Goal: Task Accomplishment & Management: Manage account settings

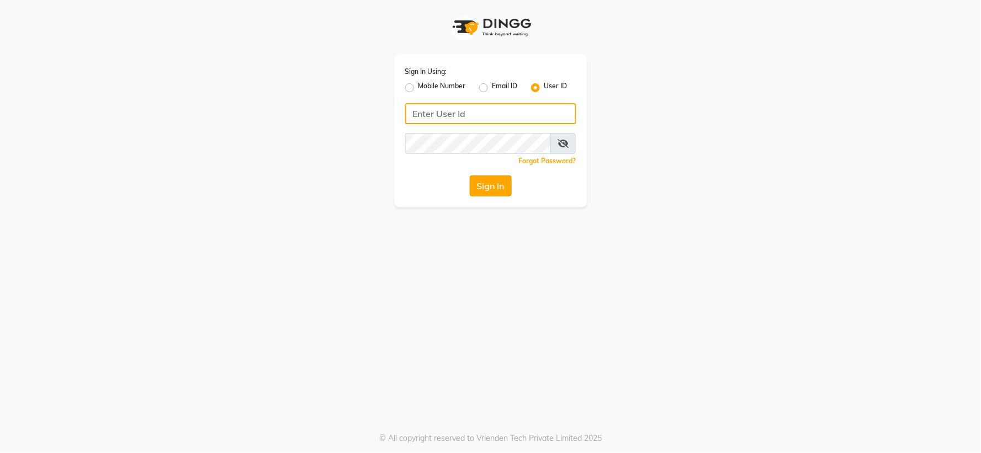
type input "giaas123"
click at [496, 189] on button "Sign In" at bounding box center [491, 186] width 42 height 21
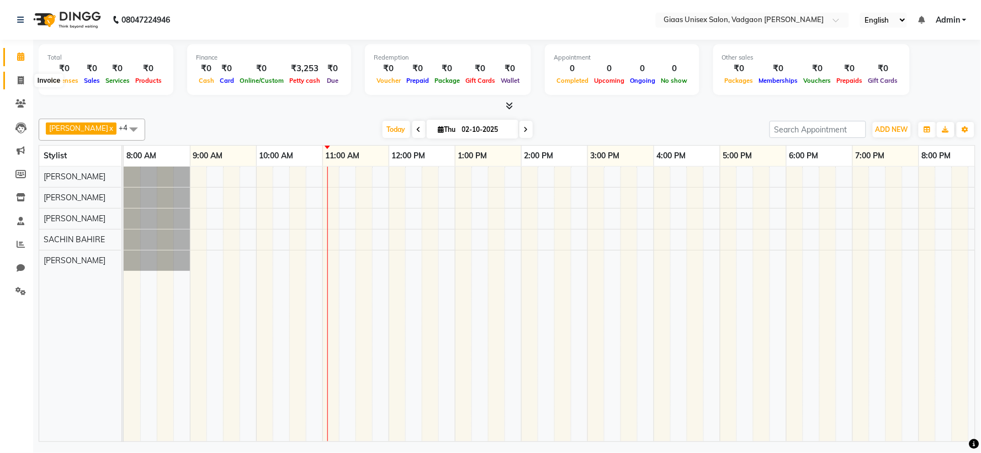
click at [19, 81] on icon at bounding box center [21, 80] width 6 height 8
select select "8007"
select select "service"
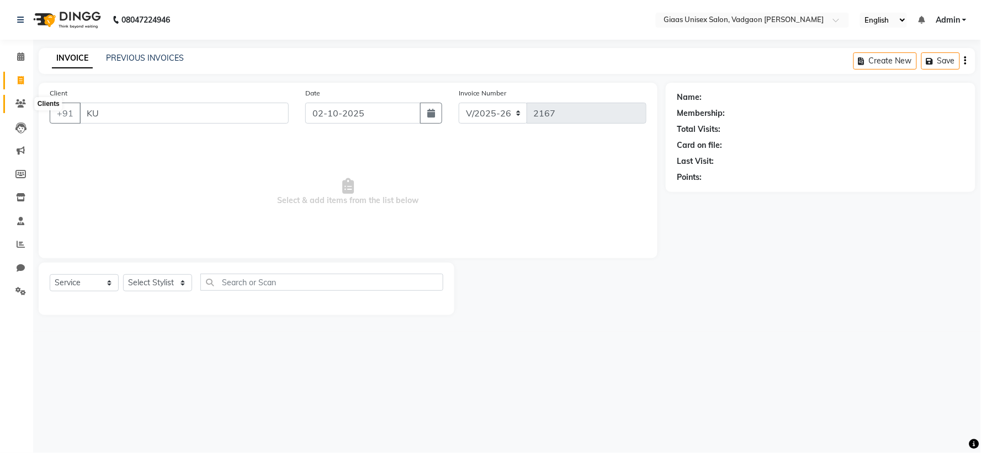
type input "KU"
click at [18, 102] on icon at bounding box center [20, 103] width 10 height 8
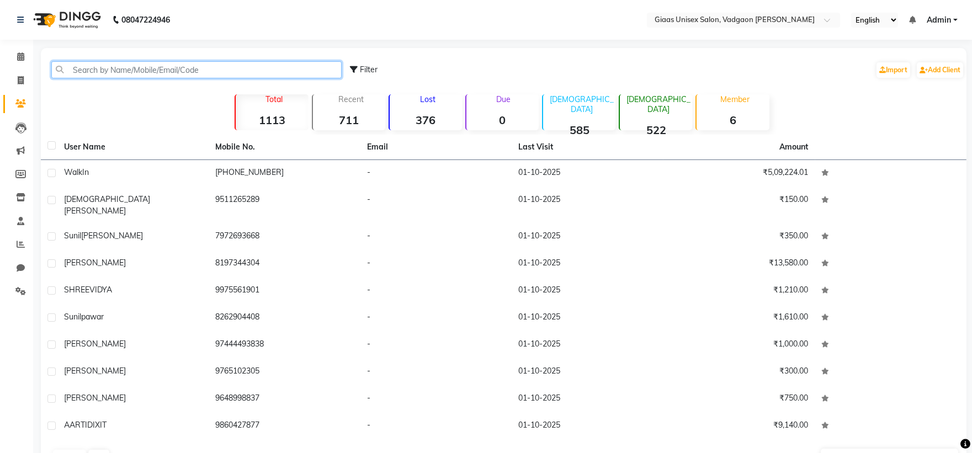
click at [128, 70] on input "text" at bounding box center [196, 69] width 290 height 17
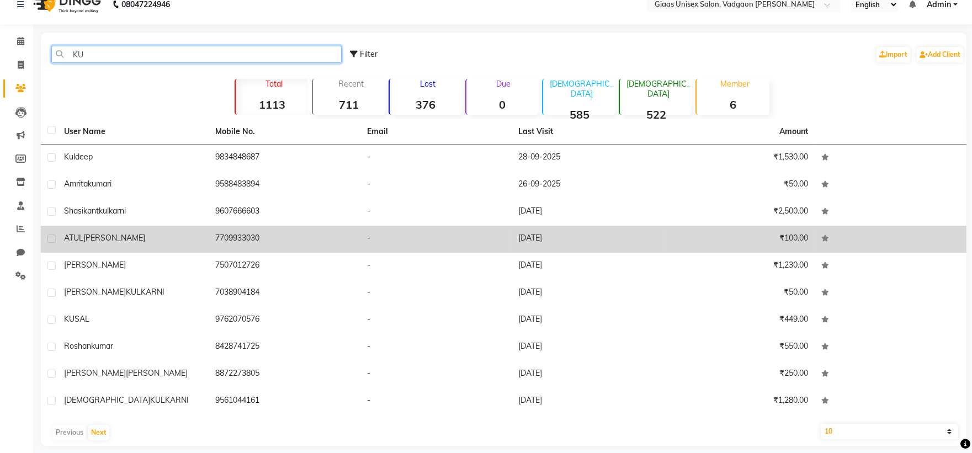
scroll to position [24, 0]
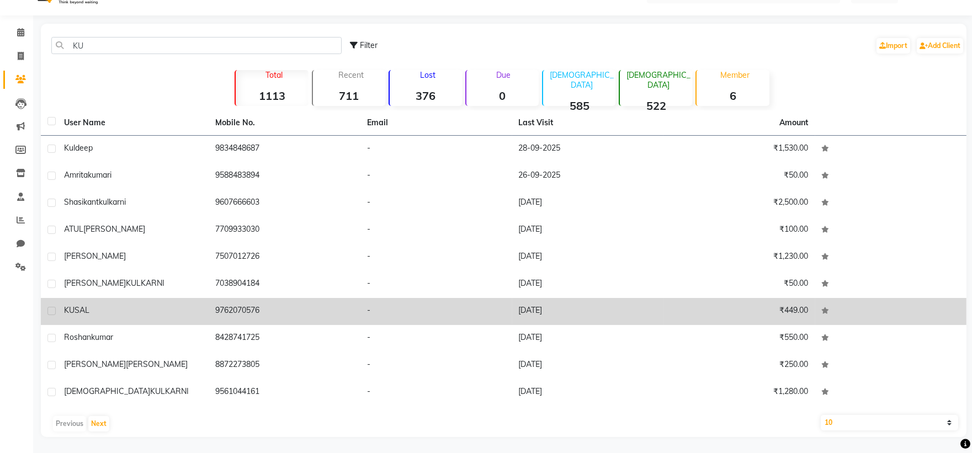
click at [142, 307] on div "KUSAL" at bounding box center [133, 311] width 139 height 12
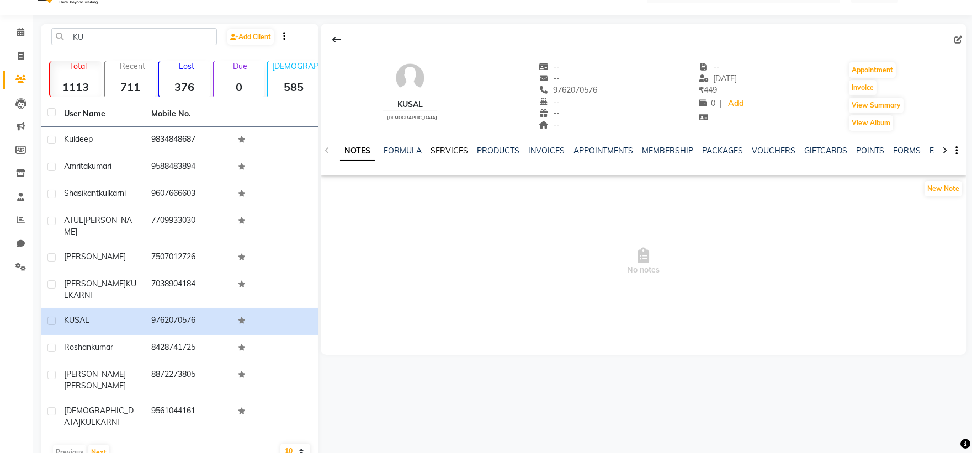
click at [442, 151] on link "SERVICES" at bounding box center [450, 151] width 38 height 10
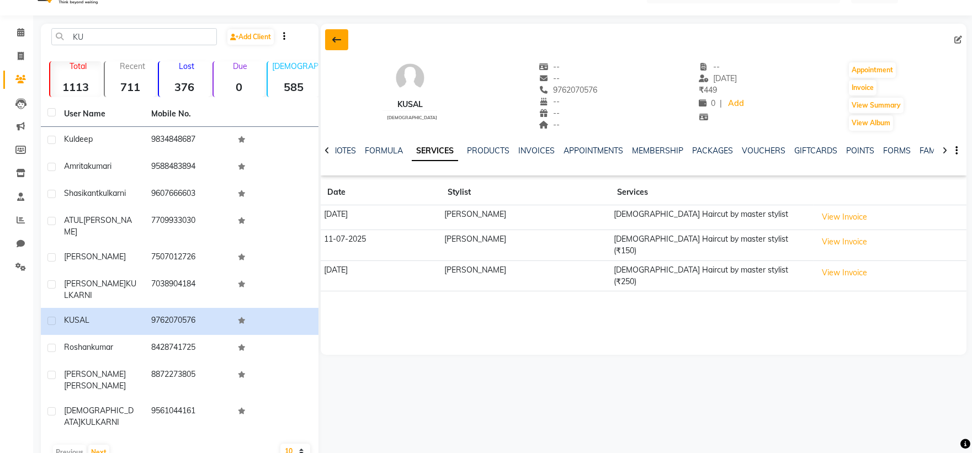
click at [338, 41] on icon at bounding box center [336, 39] width 9 height 9
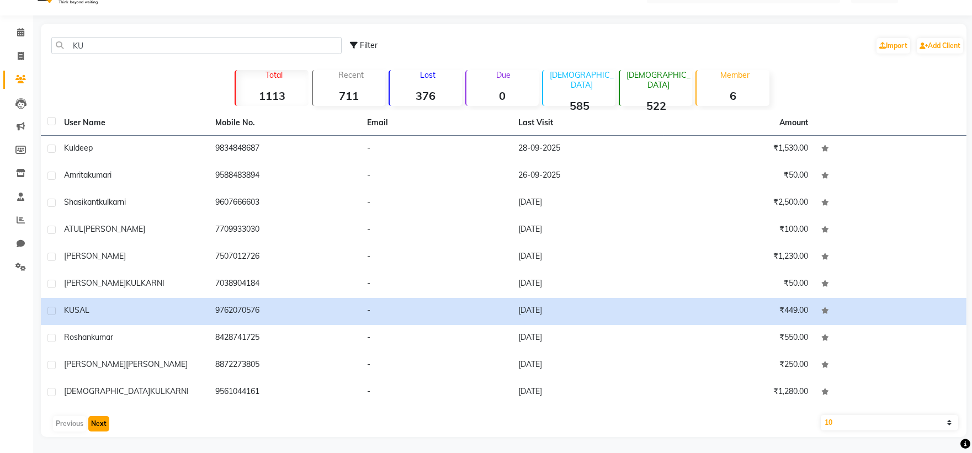
click at [97, 422] on button "Next" at bounding box center [98, 423] width 21 height 15
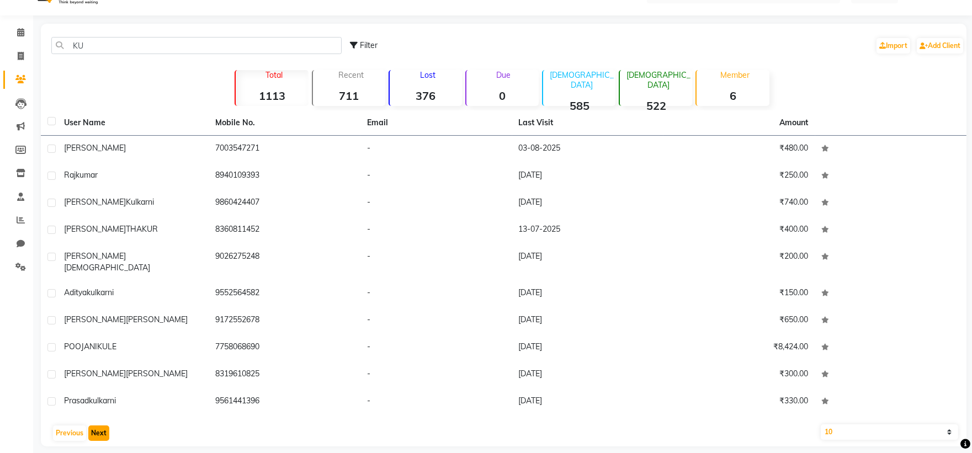
click at [102, 426] on button "Next" at bounding box center [98, 433] width 21 height 15
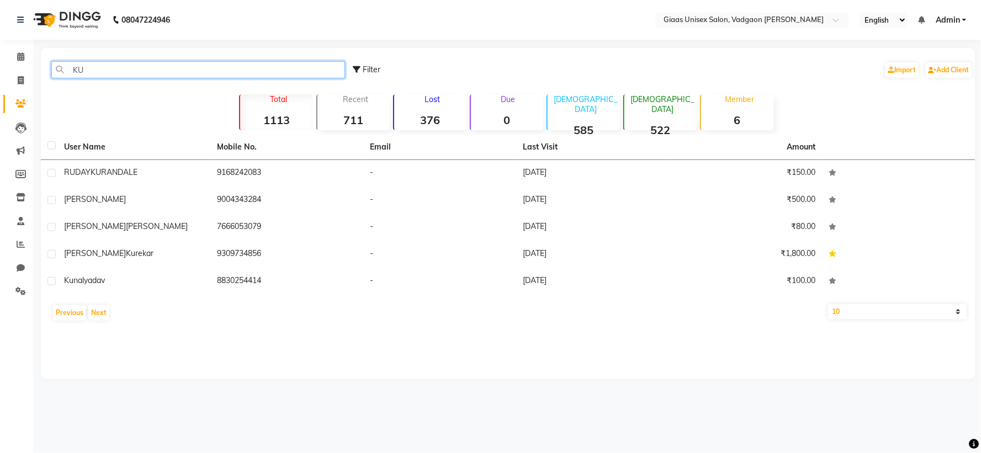
click at [129, 68] on input "KU" at bounding box center [198, 69] width 294 height 17
type input "K"
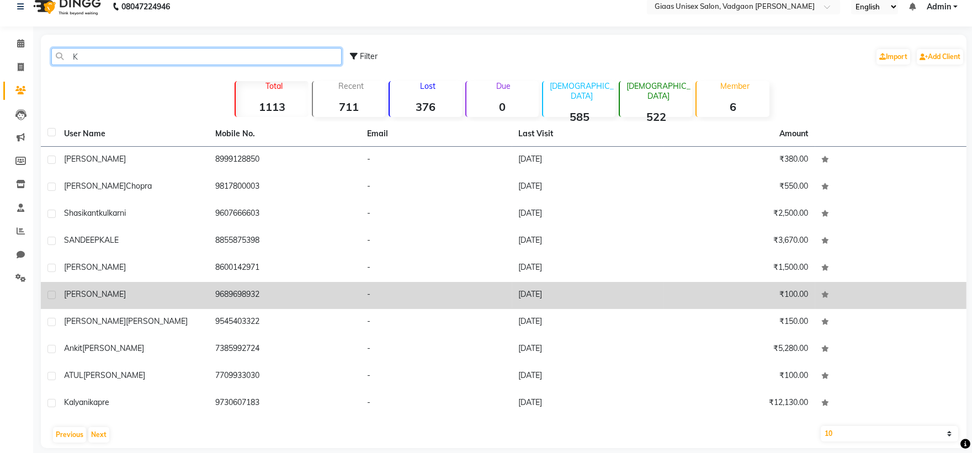
scroll to position [24, 0]
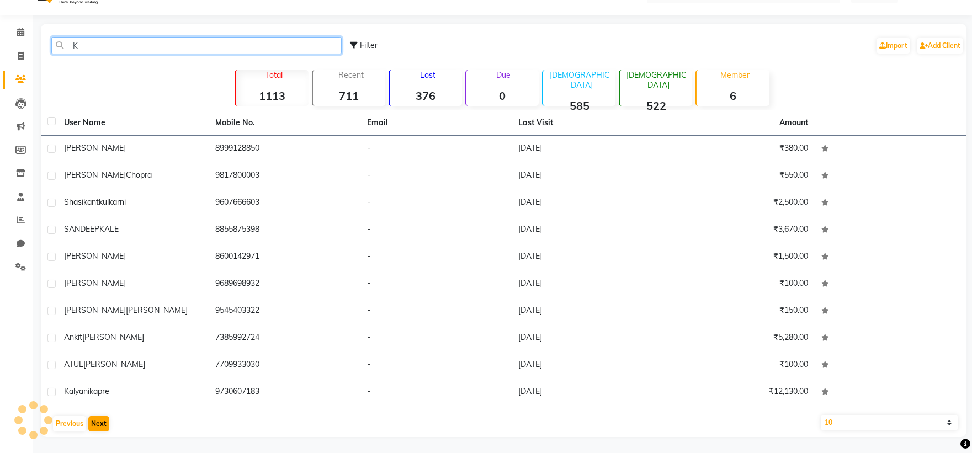
type input "K"
click at [103, 424] on button "Next" at bounding box center [98, 423] width 21 height 15
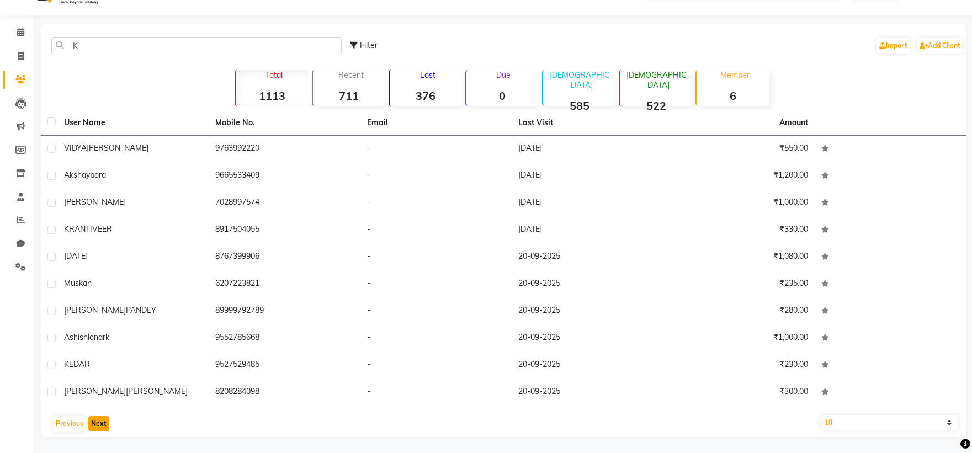
click at [98, 420] on button "Next" at bounding box center [98, 423] width 21 height 15
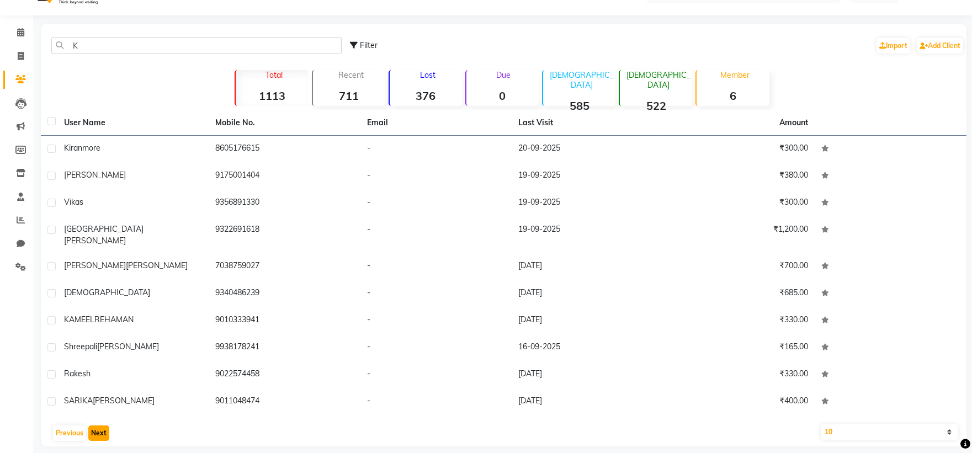
click at [97, 426] on button "Next" at bounding box center [98, 433] width 21 height 15
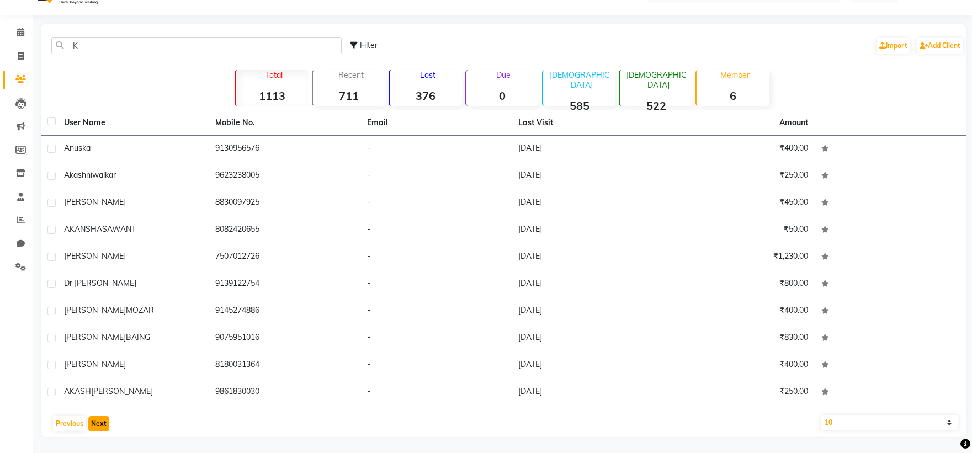
click at [92, 421] on button "Next" at bounding box center [98, 423] width 21 height 15
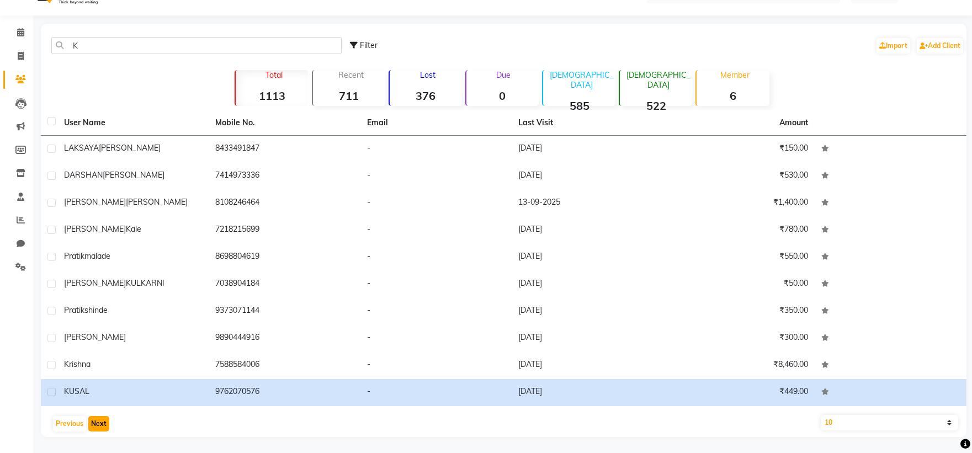
click at [98, 426] on button "Next" at bounding box center [98, 423] width 21 height 15
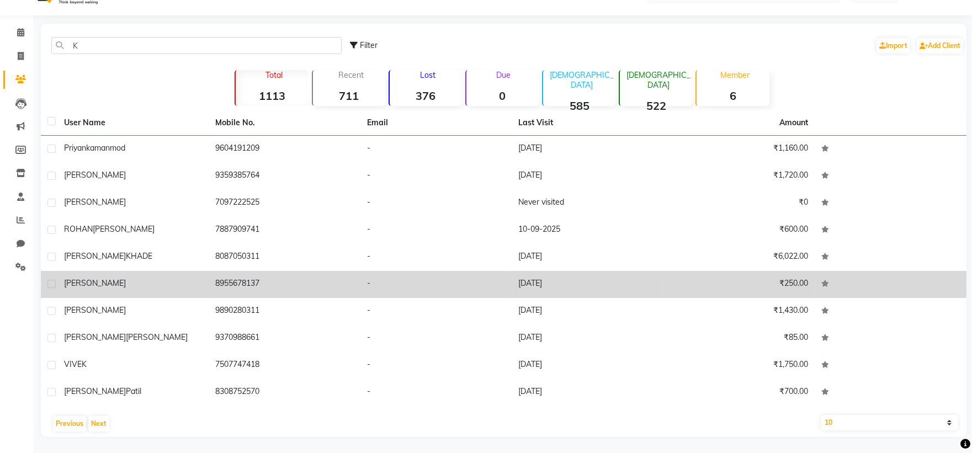
click at [113, 280] on div "[PERSON_NAME]" at bounding box center [133, 284] width 139 height 12
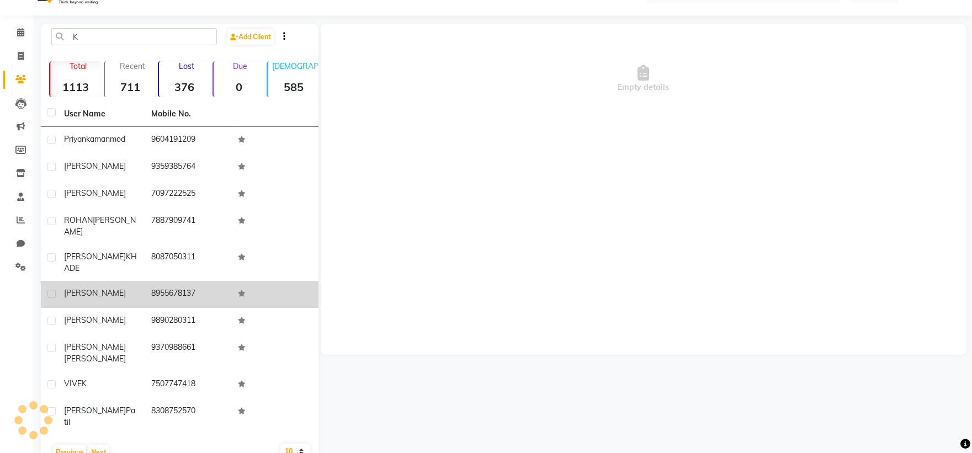
scroll to position [15, 0]
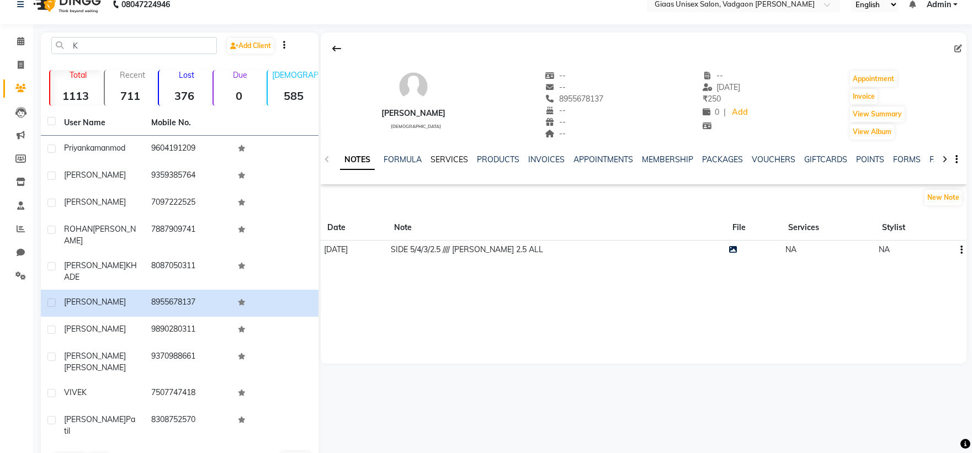
click at [457, 156] on link "SERVICES" at bounding box center [450, 160] width 38 height 10
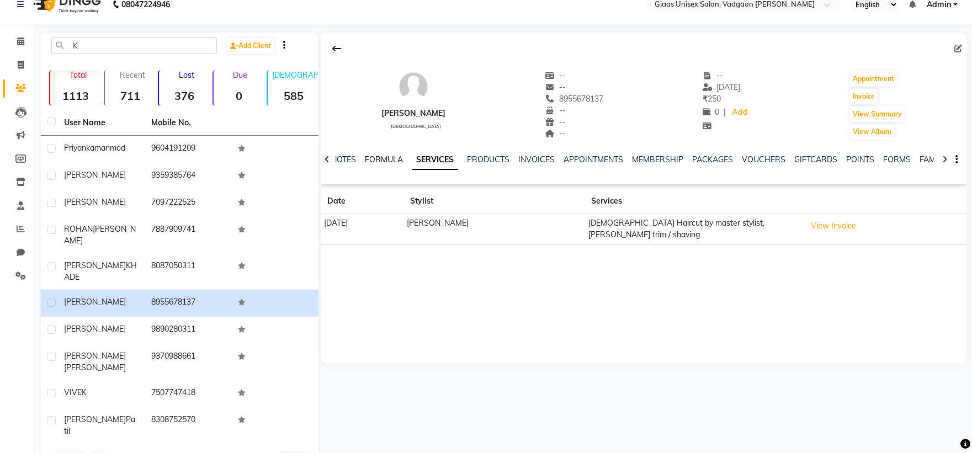
click at [379, 161] on link "FORMULA" at bounding box center [384, 160] width 38 height 10
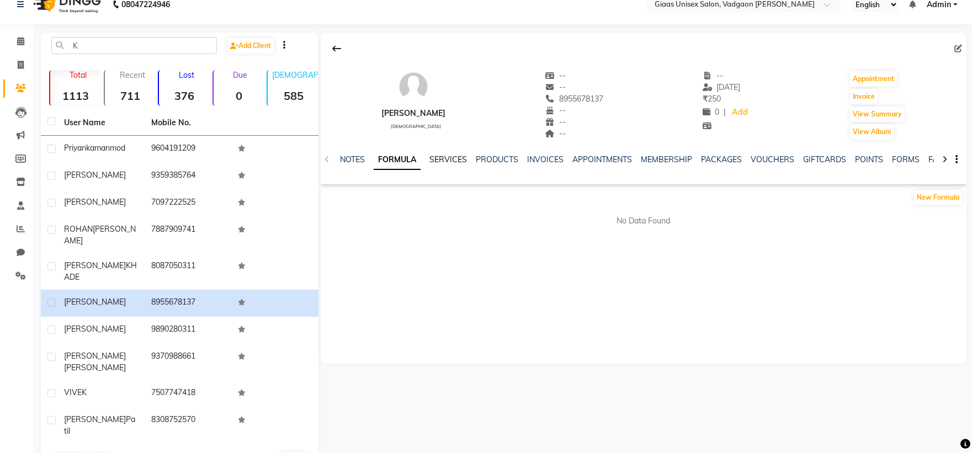
click at [446, 159] on link "SERVICES" at bounding box center [449, 160] width 38 height 10
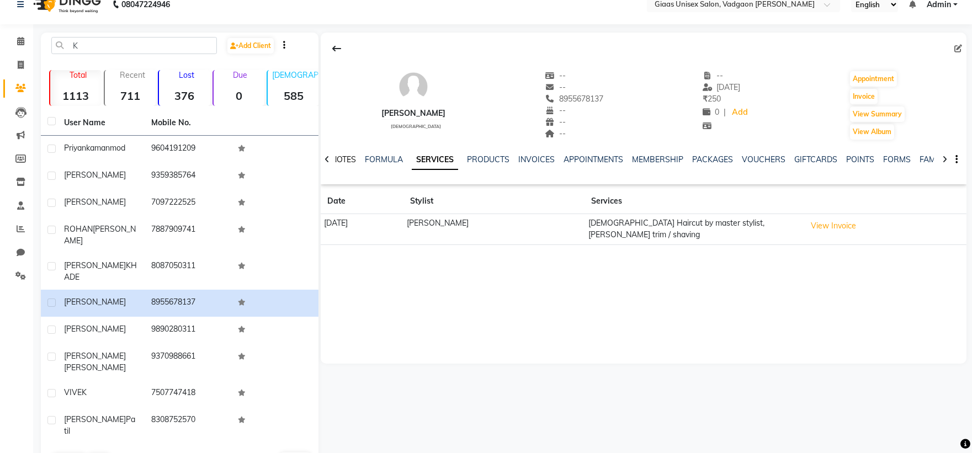
click at [345, 157] on link "NOTES" at bounding box center [343, 160] width 25 height 10
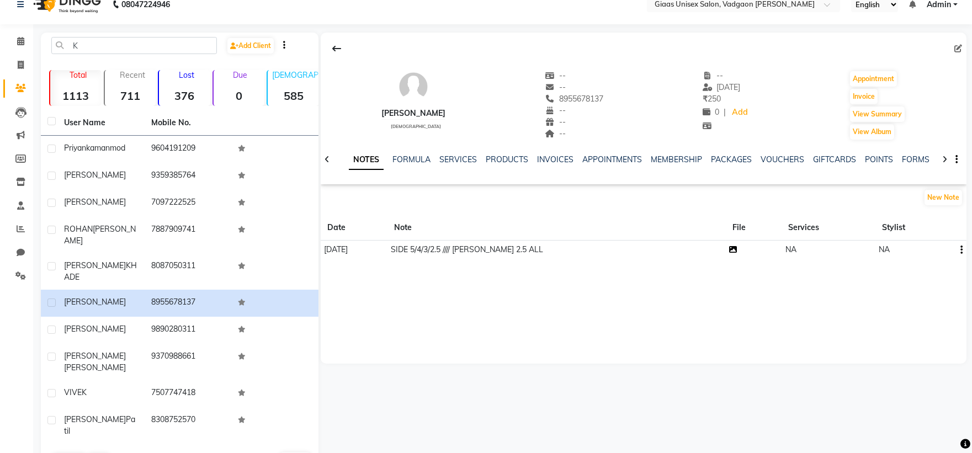
click at [729, 250] on icon at bounding box center [733, 250] width 8 height 8
click at [25, 35] on span at bounding box center [20, 41] width 19 height 13
